Goal: Use online tool/utility: Utilize a website feature to perform a specific function

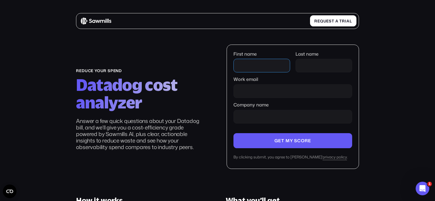
click at [256, 64] on input "First name" at bounding box center [261, 66] width 57 height 14
type input "**********"
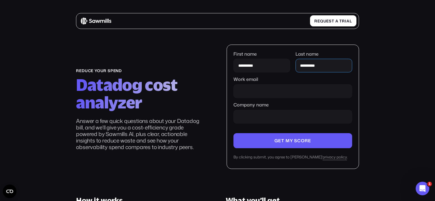
type input "**********"
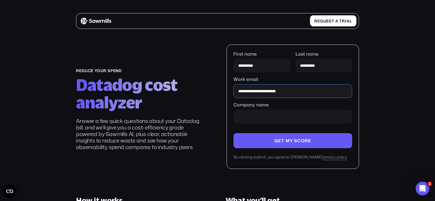
type input "********"
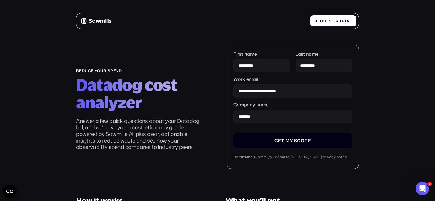
click at [284, 141] on input "Company name" at bounding box center [292, 140] width 118 height 15
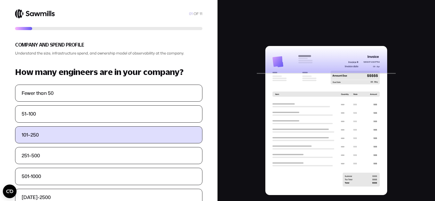
click at [119, 134] on label "101–250" at bounding box center [108, 135] width 186 height 17
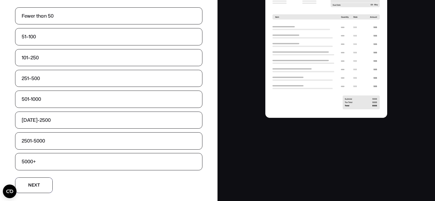
click at [35, 184] on span "x" at bounding box center [35, 186] width 3 height 4
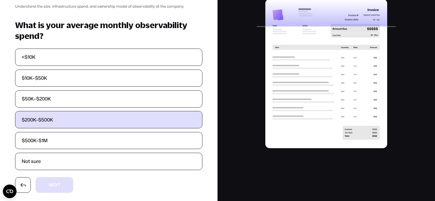
click at [131, 114] on label "$200K-$500K" at bounding box center [108, 120] width 186 height 17
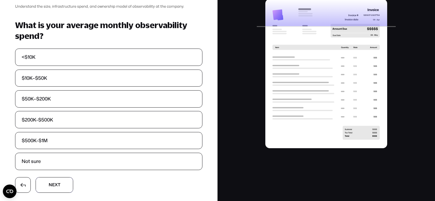
click at [60, 183] on button "N N e e x x t t" at bounding box center [54, 186] width 37 height 16
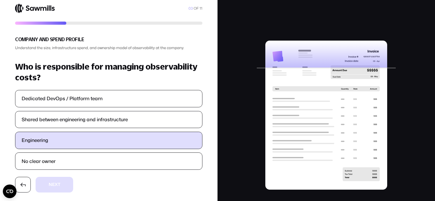
click at [123, 148] on label "Engineering" at bounding box center [108, 140] width 186 height 17
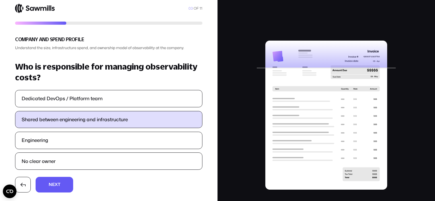
scroll to position [0, 0]
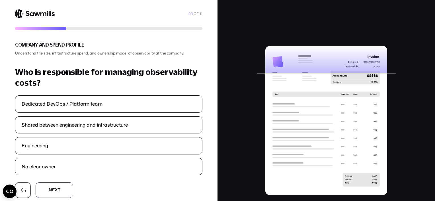
drag, startPoint x: 55, startPoint y: 184, endPoint x: 88, endPoint y: 170, distance: 35.9
click at [56, 185] on button "N N e e x x t t" at bounding box center [54, 191] width 37 height 16
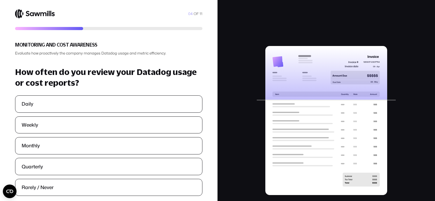
click at [422, 189] on div at bounding box center [325, 114] width 217 height 228
click at [417, 191] on div at bounding box center [325, 114] width 217 height 228
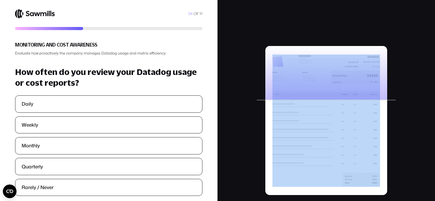
click at [417, 191] on div at bounding box center [325, 114] width 217 height 228
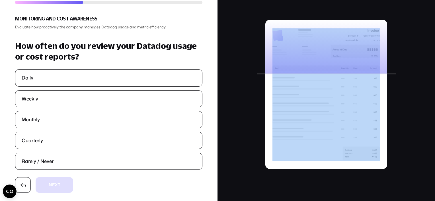
click at [403, 184] on div at bounding box center [325, 88] width 217 height 228
